Goal: Contribute content: Add original content to the website for others to see

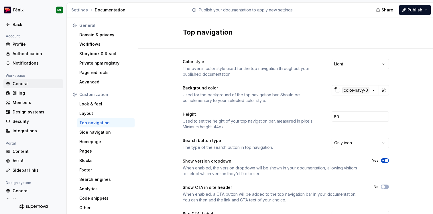
scroll to position [21, 0]
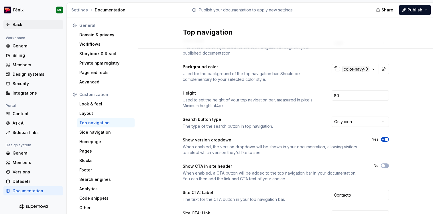
click at [17, 25] on div "Back" at bounding box center [37, 25] width 48 height 6
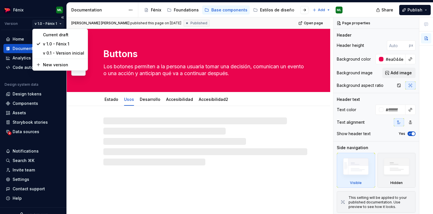
click at [60, 23] on html "Fénix ML Version v 1.0 - Fénix 1 Home Documentation Analytics Code automation D…" at bounding box center [216, 107] width 433 height 214
click at [64, 33] on div "Current draft" at bounding box center [63, 35] width 41 height 6
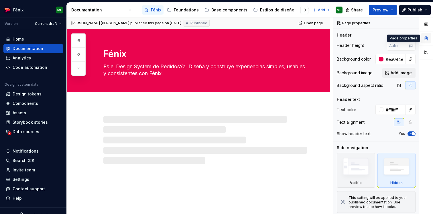
click at [427, 40] on button "button" at bounding box center [426, 38] width 10 height 10
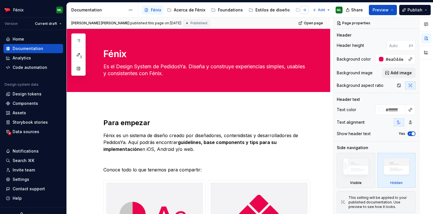
click at [305, 9] on button "button" at bounding box center [304, 10] width 8 height 8
click at [312, 11] on icon "Page tree" at bounding box center [313, 9] width 3 height 3
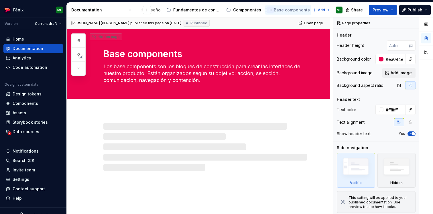
click at [267, 10] on button "Page tree" at bounding box center [270, 10] width 7 height 7
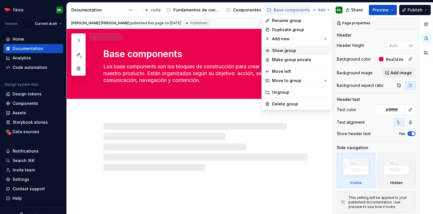
click at [291, 51] on div "Show group" at bounding box center [300, 51] width 56 height 6
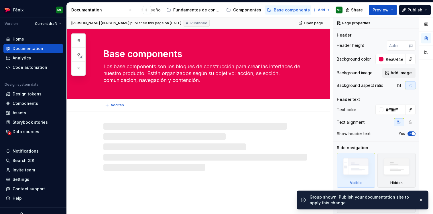
scroll to position [0, 123]
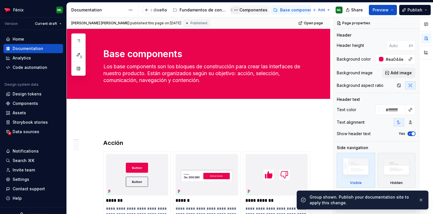
click at [233, 11] on button "Page tree" at bounding box center [235, 10] width 7 height 7
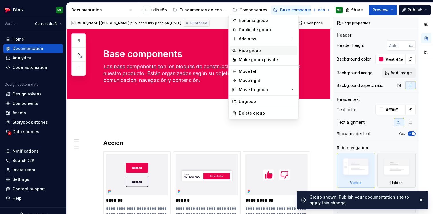
click at [241, 49] on div "Hide group" at bounding box center [267, 51] width 56 height 6
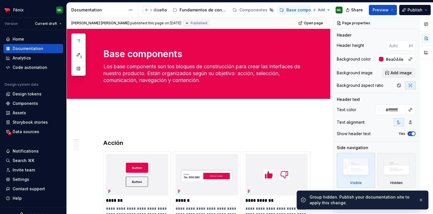
click at [147, 10] on button "button" at bounding box center [147, 10] width 8 height 8
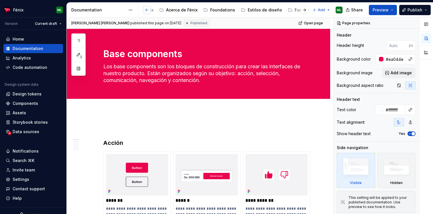
scroll to position [0, 0]
click at [171, 9] on button "Page tree" at bounding box center [170, 10] width 7 height 7
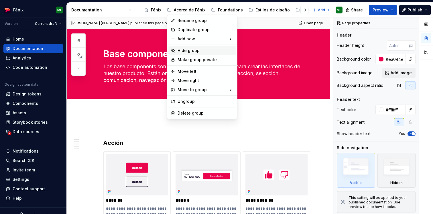
click at [178, 52] on div "Hide group" at bounding box center [206, 51] width 56 height 6
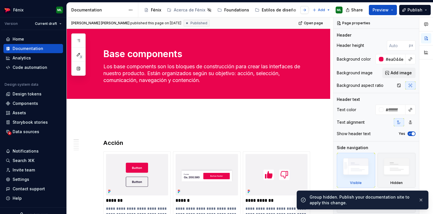
click at [305, 10] on button "button" at bounding box center [304, 10] width 8 height 8
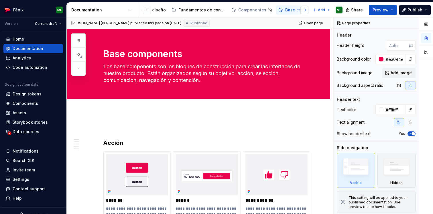
scroll to position [0, 135]
click at [305, 10] on div "Base components" at bounding box center [298, 10] width 36 height 6
click at [414, 8] on span "Publish" at bounding box center [414, 10] width 15 height 6
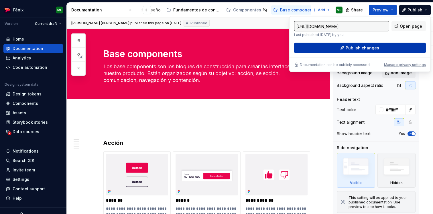
click at [358, 47] on span "Publish changes" at bounding box center [362, 48] width 33 height 6
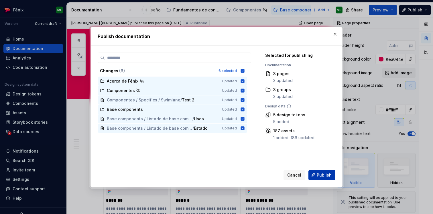
click at [324, 176] on span "Publish" at bounding box center [324, 175] width 15 height 6
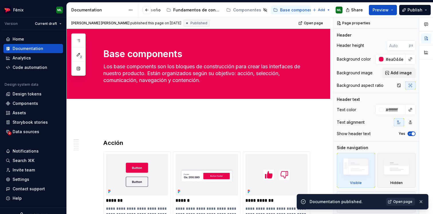
click at [396, 199] on link "Open page" at bounding box center [400, 202] width 29 height 8
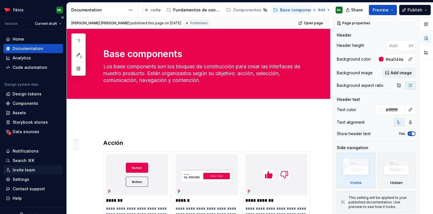
type textarea "*"
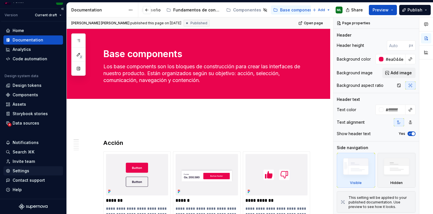
click at [34, 171] on div "Settings" at bounding box center [33, 171] width 55 height 6
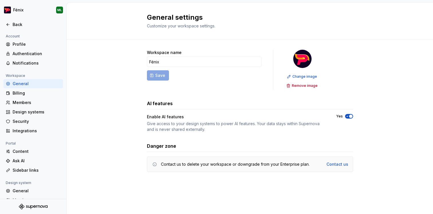
scroll to position [38, 0]
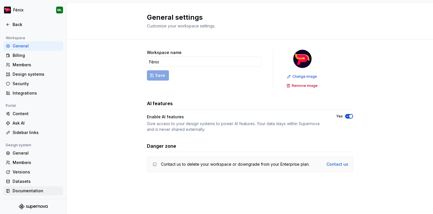
click at [27, 191] on div "Documentation" at bounding box center [37, 191] width 48 height 6
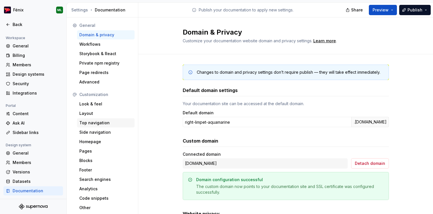
click at [97, 125] on div "Top navigation" at bounding box center [105, 123] width 53 height 6
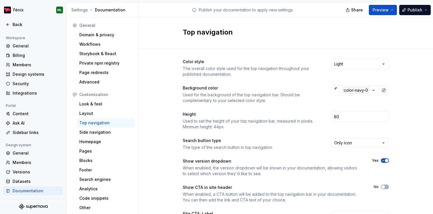
click at [384, 161] on icon "button" at bounding box center [383, 160] width 5 height 3
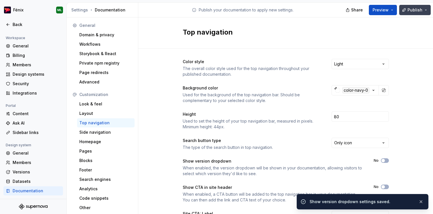
click at [409, 11] on span "Publish" at bounding box center [414, 10] width 15 height 6
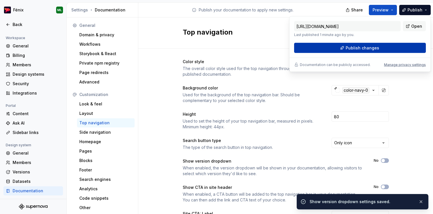
click at [389, 50] on button "Publish changes" at bounding box center [360, 48] width 132 height 10
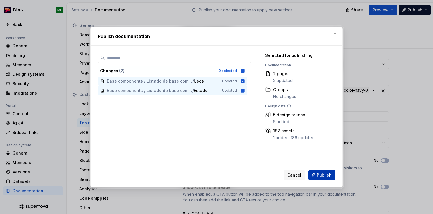
click at [317, 176] on button "Publish" at bounding box center [321, 175] width 27 height 10
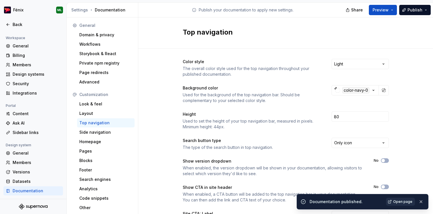
click at [399, 200] on span "Open page" at bounding box center [402, 202] width 19 height 5
